Goal: Complete application form

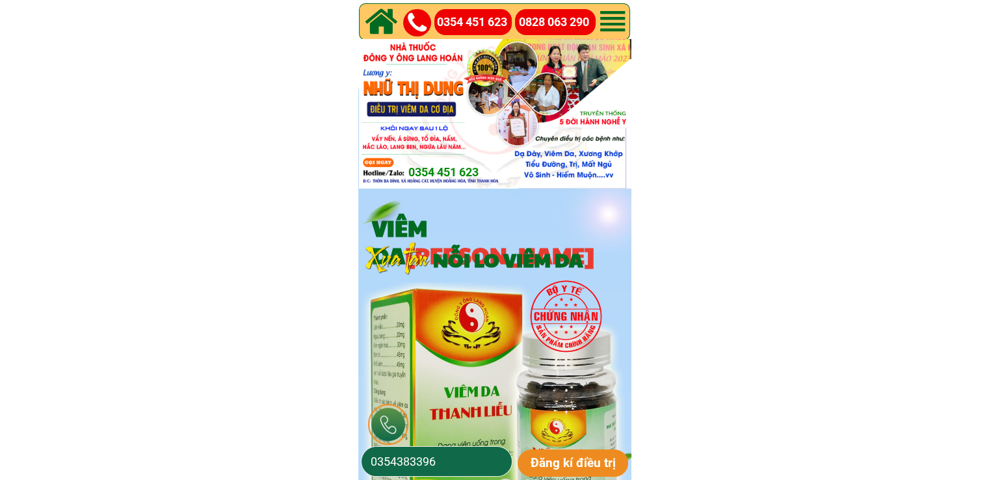
click at [442, 454] on input "0354383396" at bounding box center [437, 461] width 139 height 29
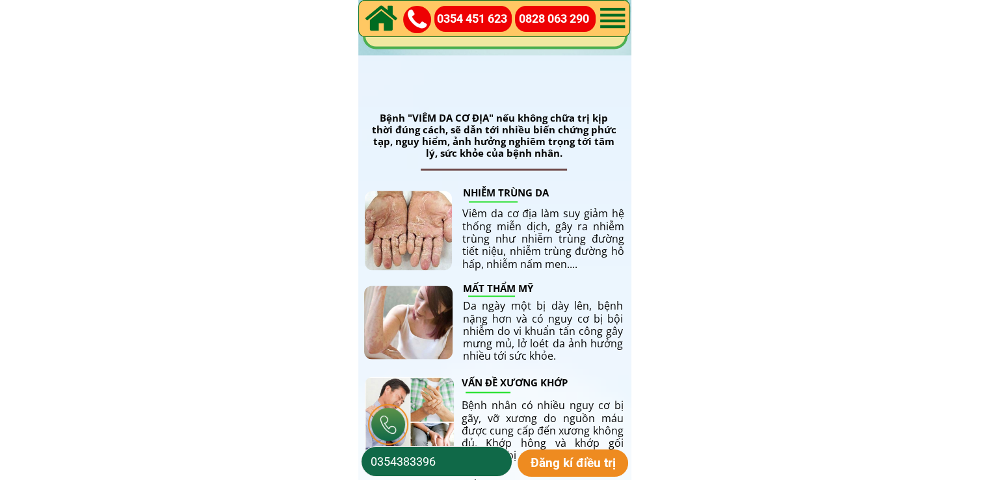
scroll to position [2017, 0]
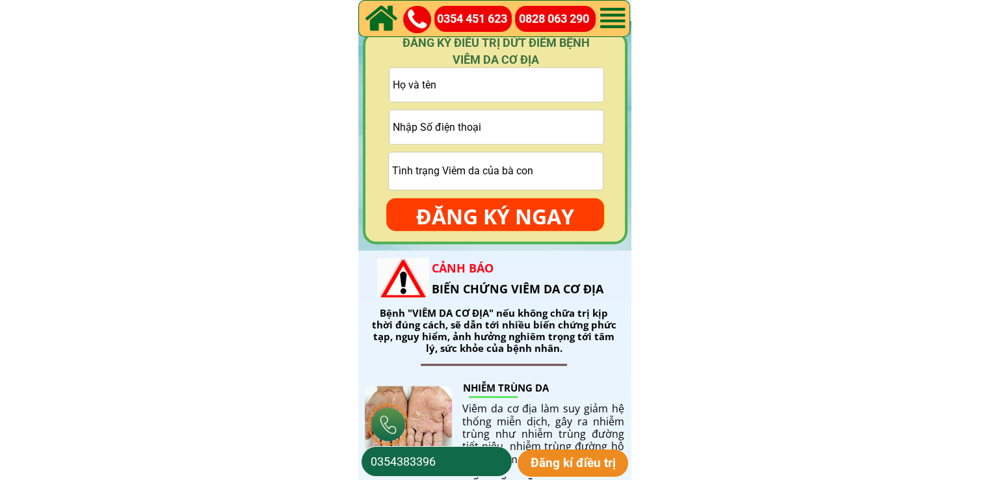
click at [494, 123] on input "tel" at bounding box center [497, 127] width 214 height 34
paste input "0984896313"
type input "0984896313"
click at [461, 83] on input "text" at bounding box center [497, 85] width 214 height 34
paste input "[PERSON_NAME]"
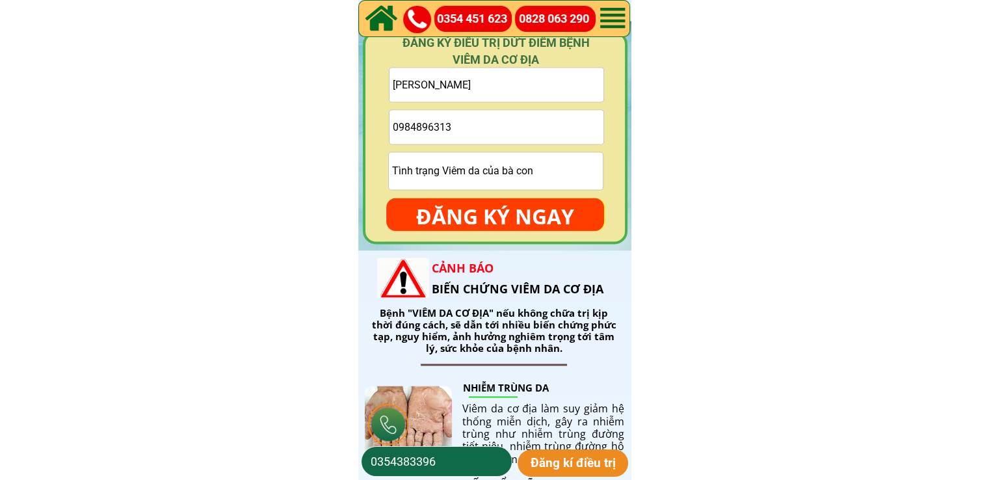
type input "[PERSON_NAME]"
click at [492, 206] on p "ĐĂNG KÝ NGAY" at bounding box center [495, 217] width 218 height 38
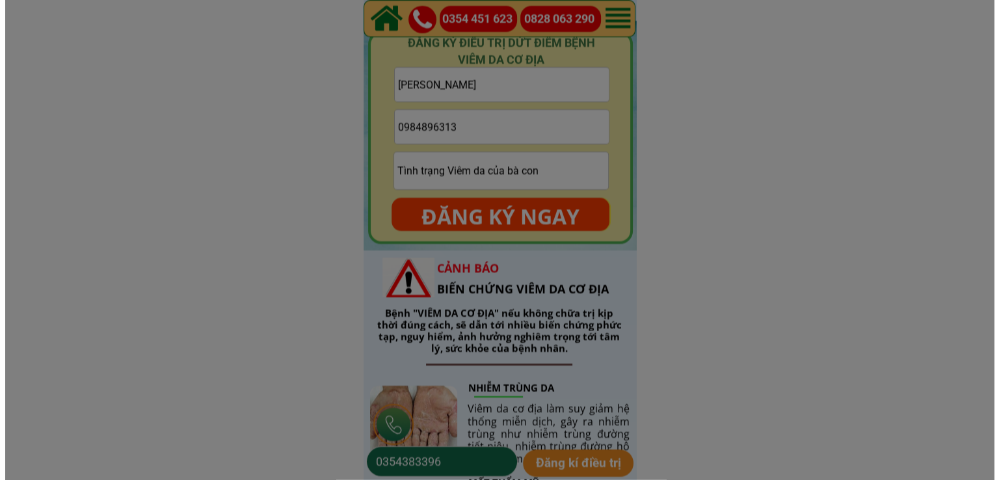
scroll to position [0, 0]
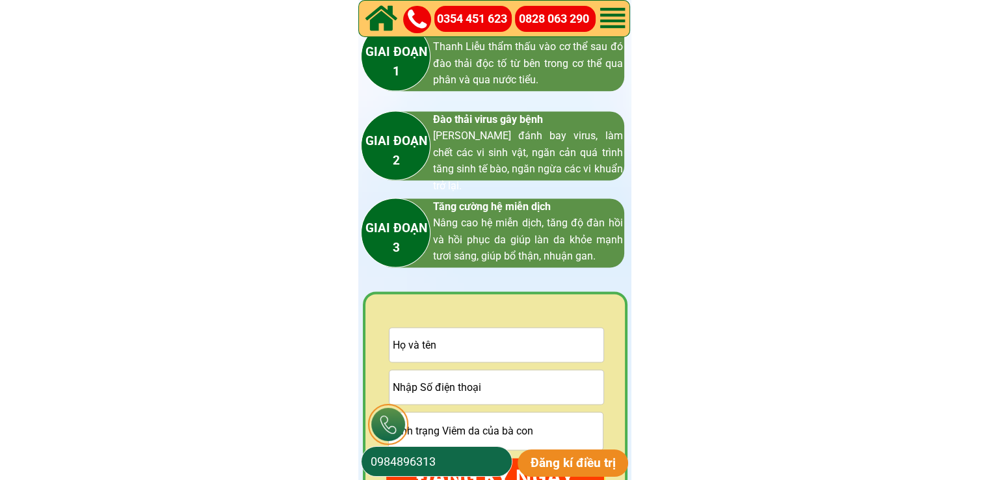
scroll to position [1952, 0]
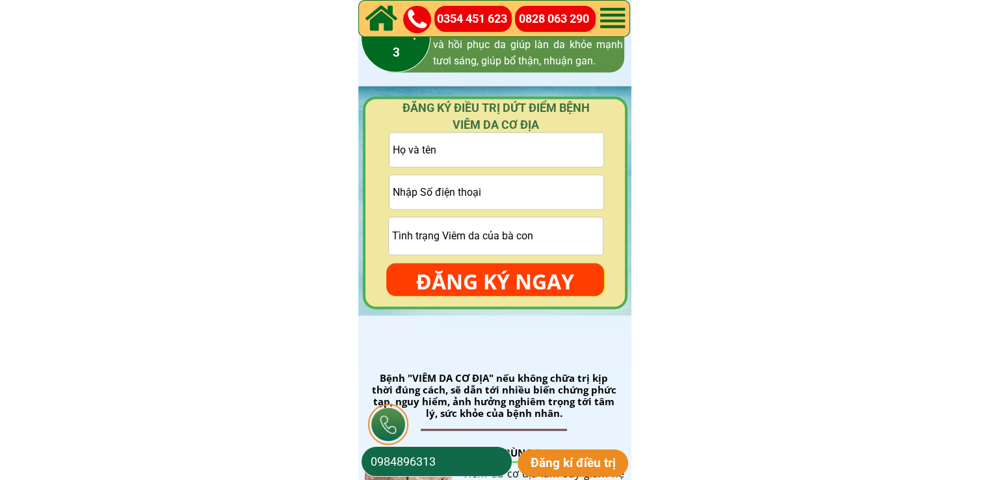
click at [500, 202] on input "tel" at bounding box center [497, 192] width 214 height 34
paste input "0358355418"
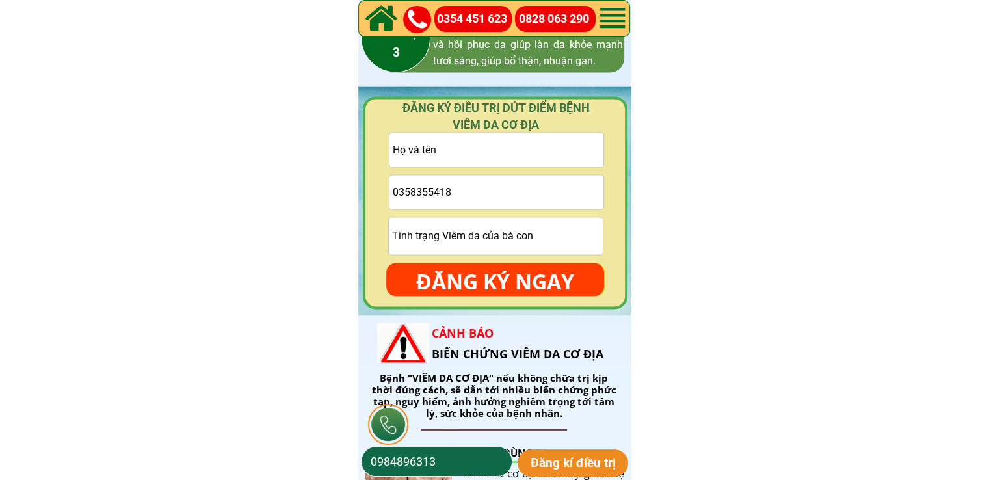
type input "0358355418"
click at [476, 158] on input "text" at bounding box center [497, 150] width 214 height 34
paste input "Dương thương"
type input "Dương thương"
click at [478, 228] on input "text" at bounding box center [496, 235] width 214 height 37
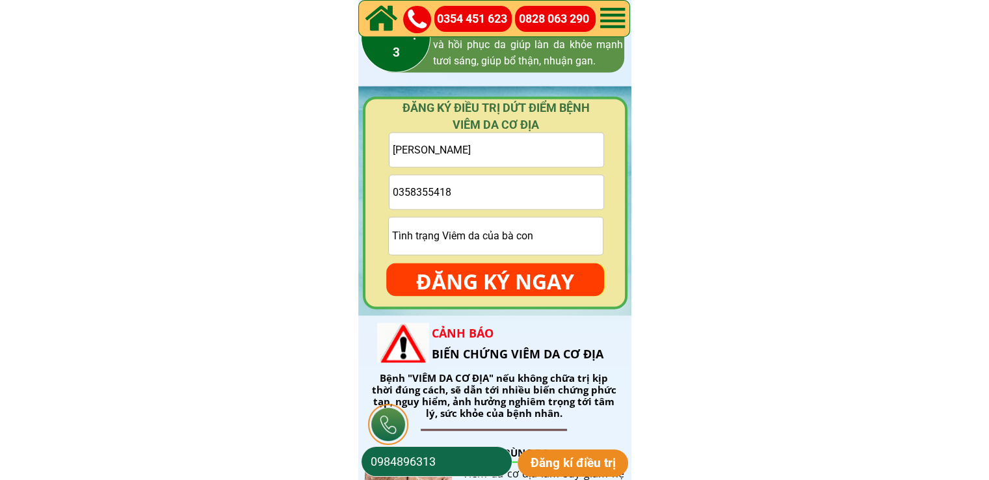
drag, startPoint x: 494, startPoint y: 279, endPoint x: 489, endPoint y: 269, distance: 11.4
click at [494, 279] on p "ĐĂNG KÝ NGAY" at bounding box center [495, 282] width 218 height 38
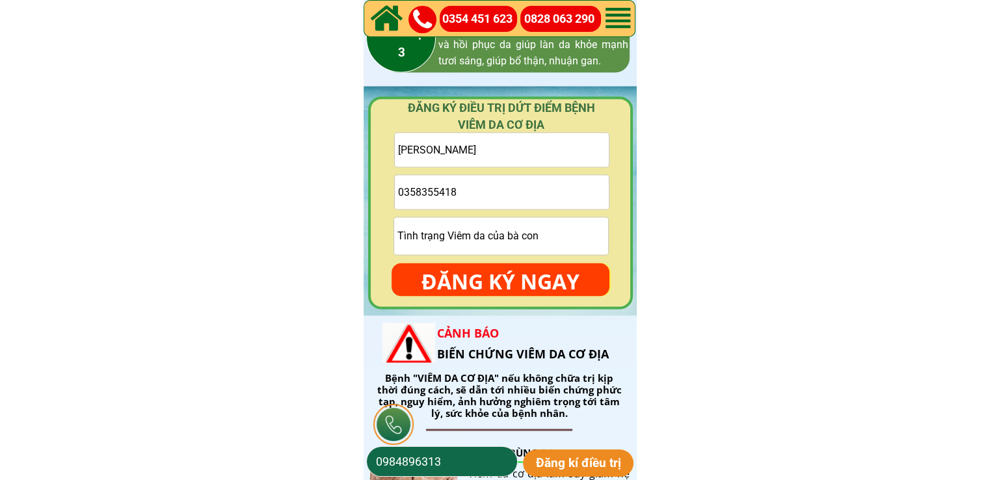
scroll to position [0, 0]
